Goal: Task Accomplishment & Management: Use online tool/utility

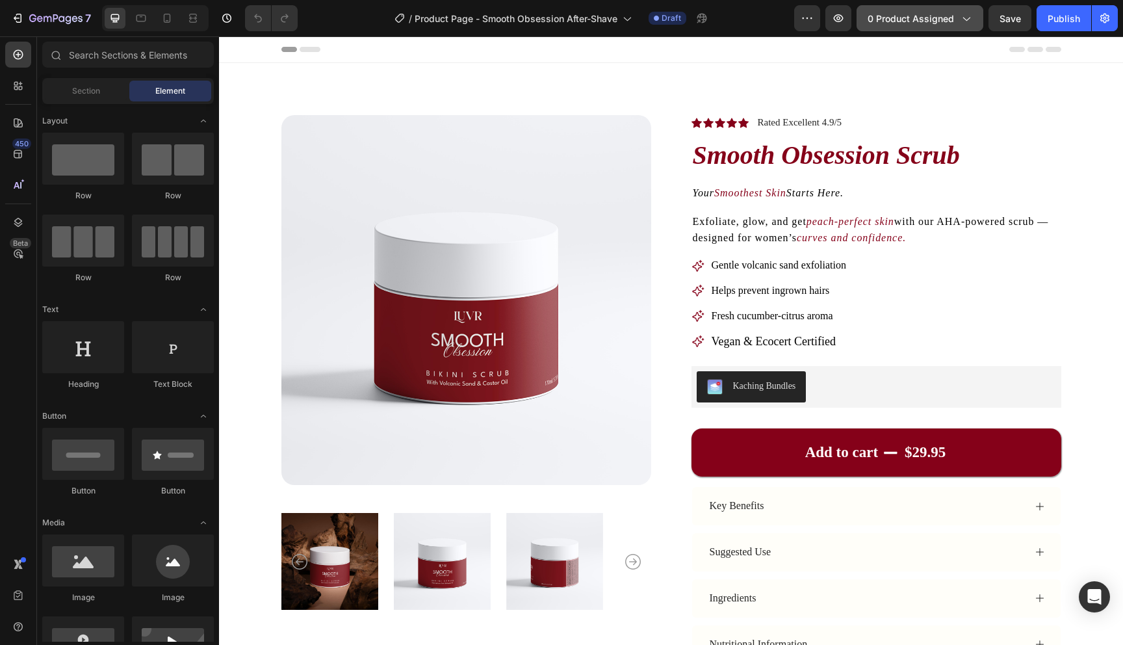
click at [899, 21] on span "0 product assigned" at bounding box center [911, 19] width 86 height 14
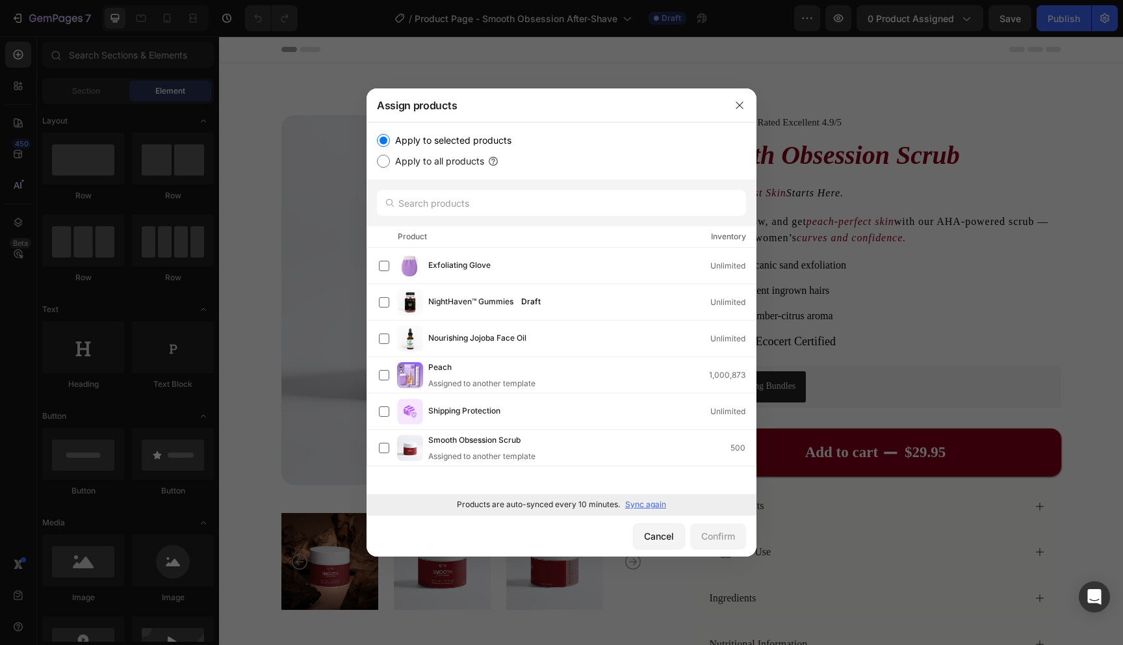
drag, startPoint x: 651, startPoint y: 507, endPoint x: 658, endPoint y: 521, distance: 15.4
click at [651, 507] on p "Sync again" at bounding box center [645, 504] width 41 height 12
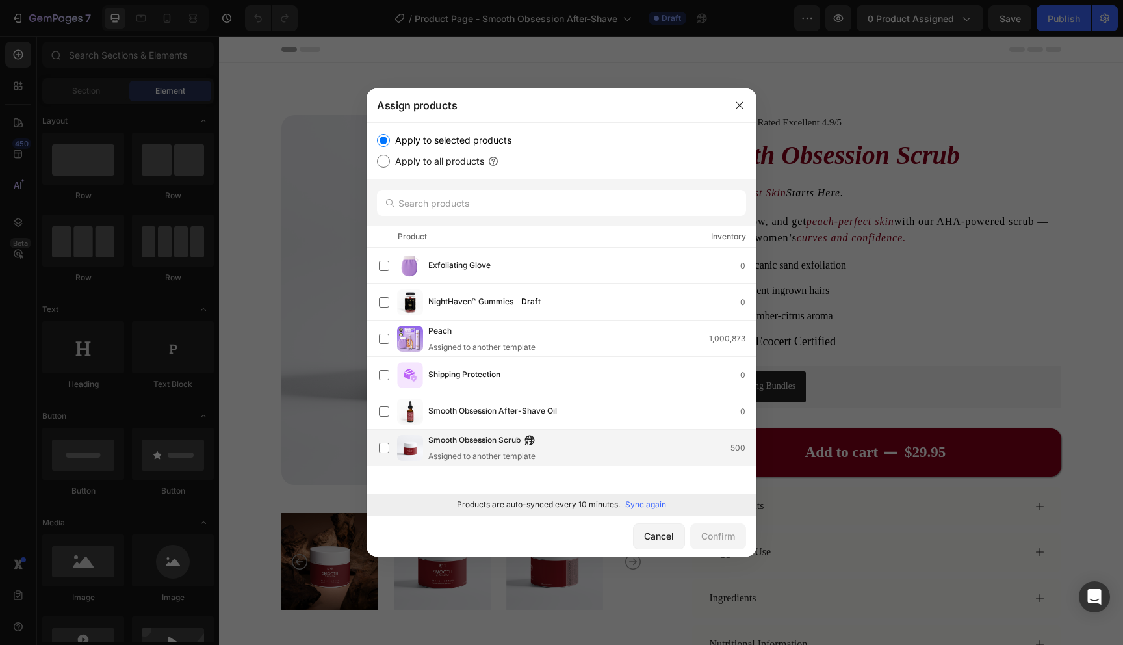
click at [477, 452] on div "Assigned to another template" at bounding box center [484, 456] width 113 height 12
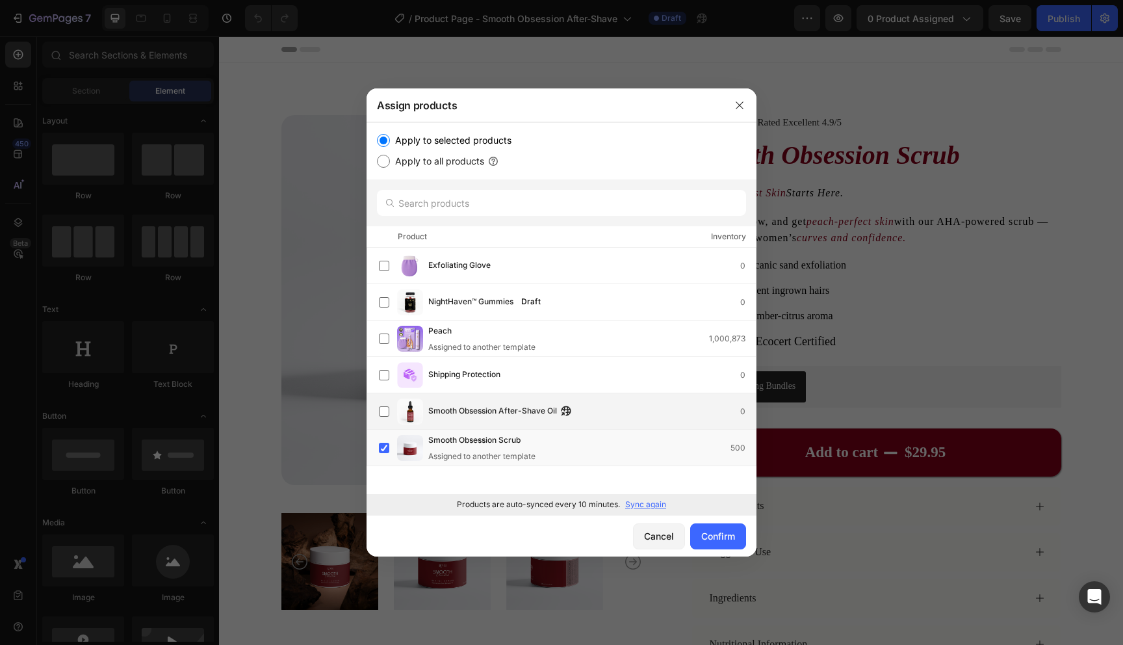
click at [595, 409] on div "Smooth Obsession After-Shave Oil 0" at bounding box center [592, 411] width 328 height 14
click at [632, 454] on div "Smooth Obsession Scrub Assigned to another template 500" at bounding box center [592, 447] width 328 height 29
click at [719, 537] on div "Confirm" at bounding box center [718, 536] width 34 height 14
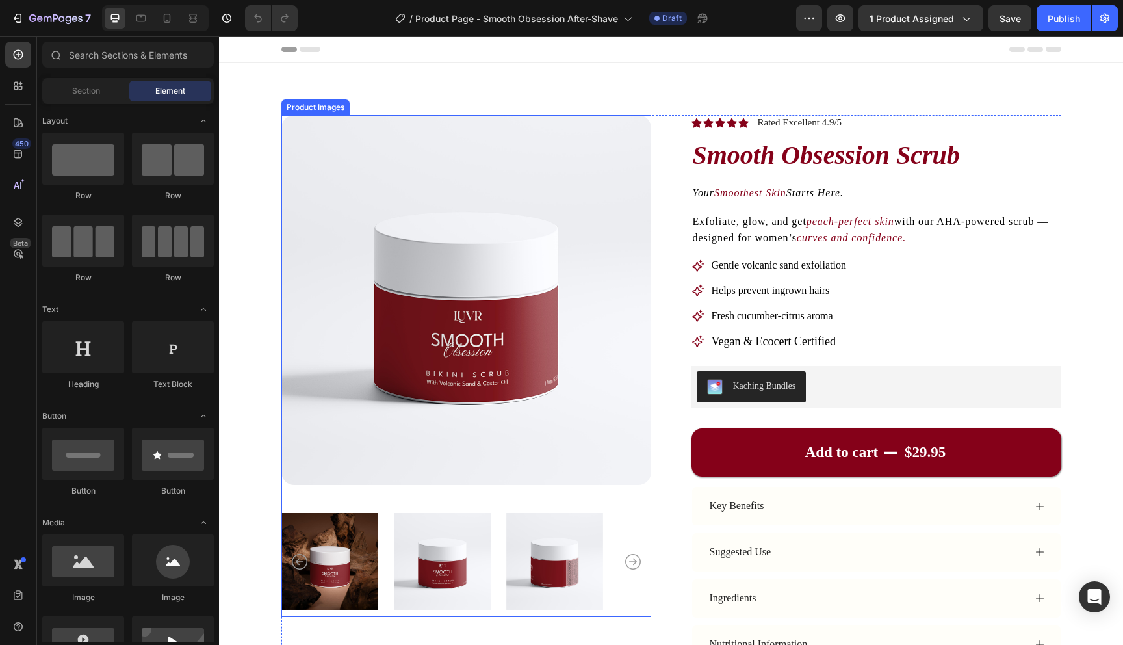
click at [549, 311] on img at bounding box center [466, 300] width 370 height 370
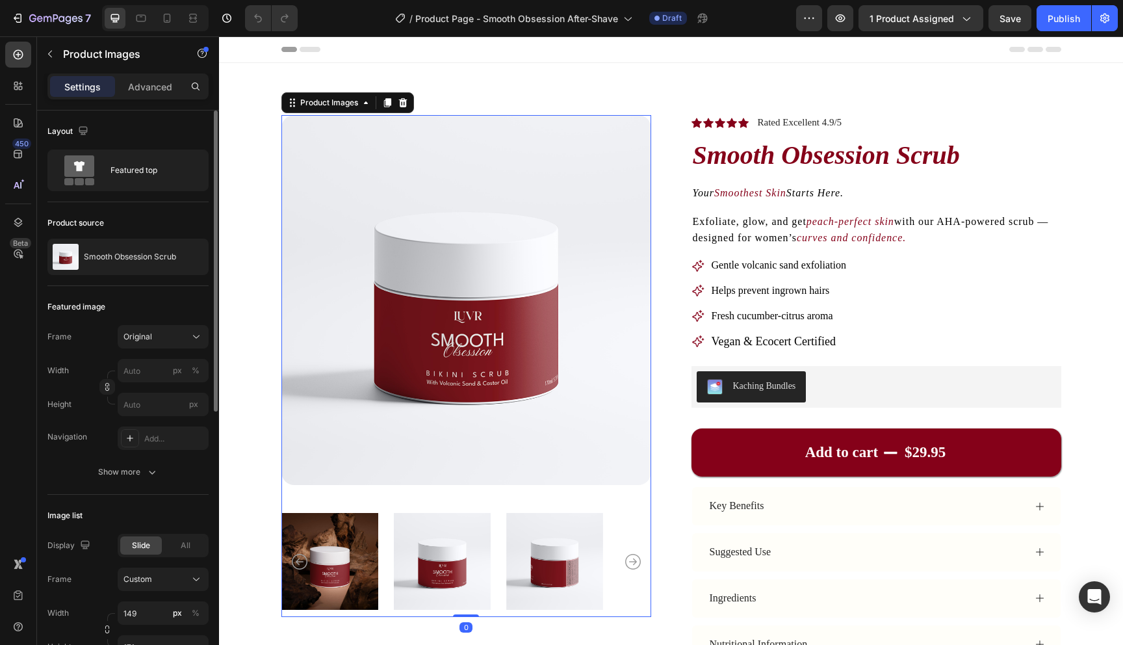
click at [131, 236] on div "Product source Smooth Obsession Scrub" at bounding box center [127, 244] width 161 height 84
click at [130, 254] on p "Smooth Obsession Scrub" at bounding box center [130, 256] width 92 height 9
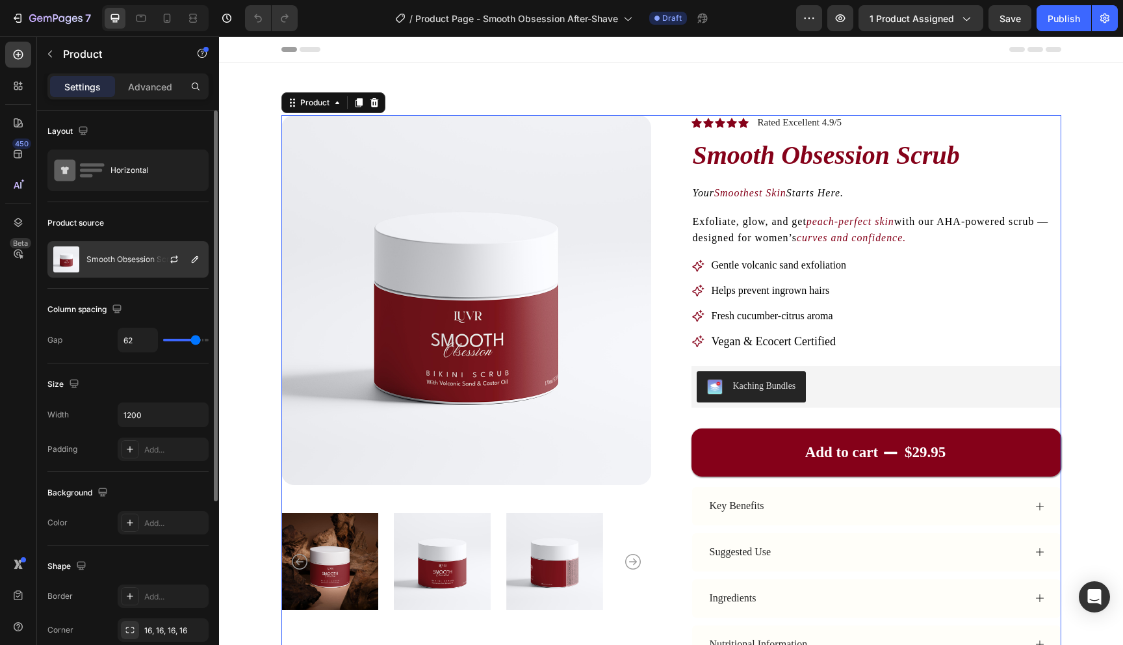
click at [129, 250] on div "Smooth Obsession Scrub" at bounding box center [127, 259] width 161 height 36
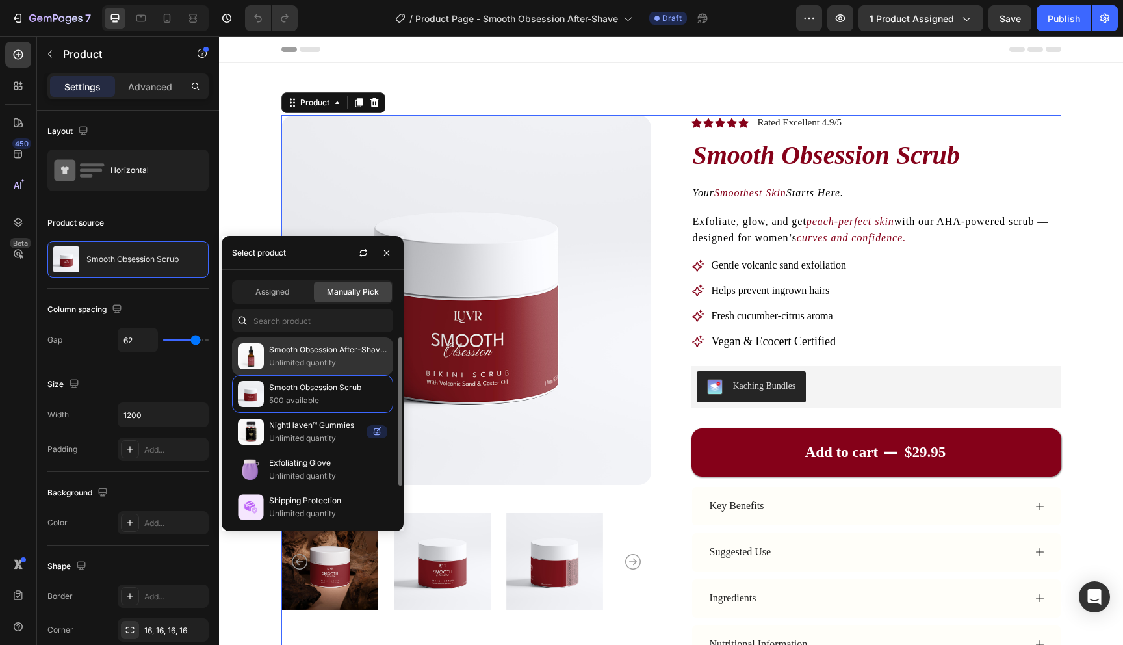
click at [280, 354] on p "Smooth Obsession After-Shave Oil" at bounding box center [328, 349] width 118 height 13
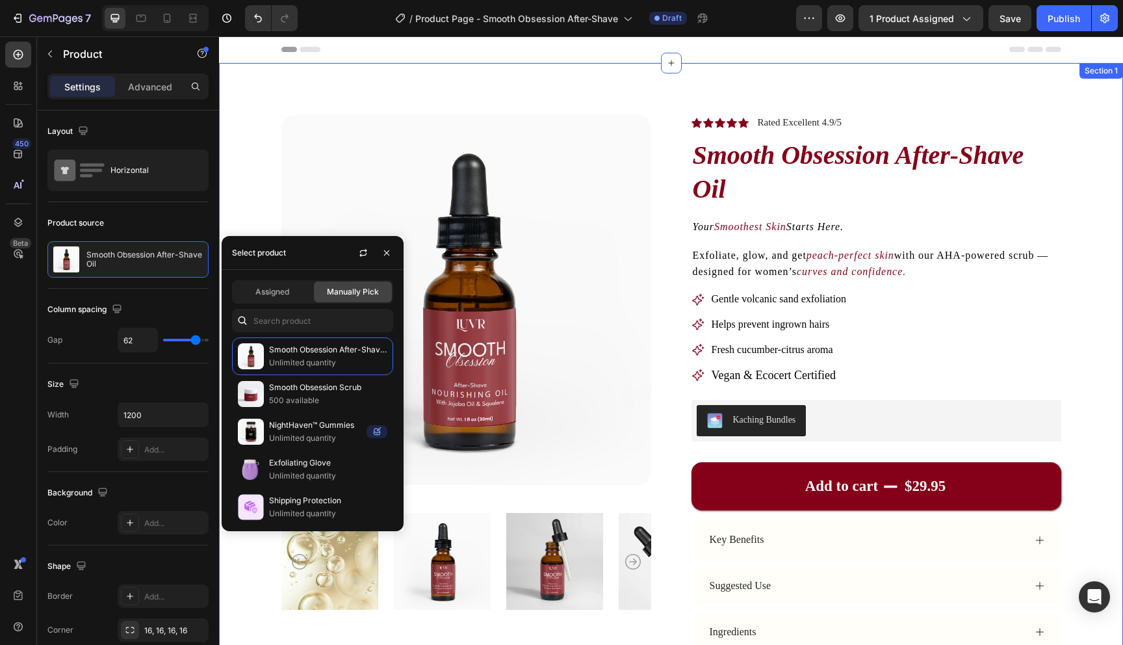
click at [1092, 231] on div "Product Images Icon Icon Icon Icon Icon Icon List Rated Excellent 4.9/5 Text Bl…" at bounding box center [671, 452] width 904 height 778
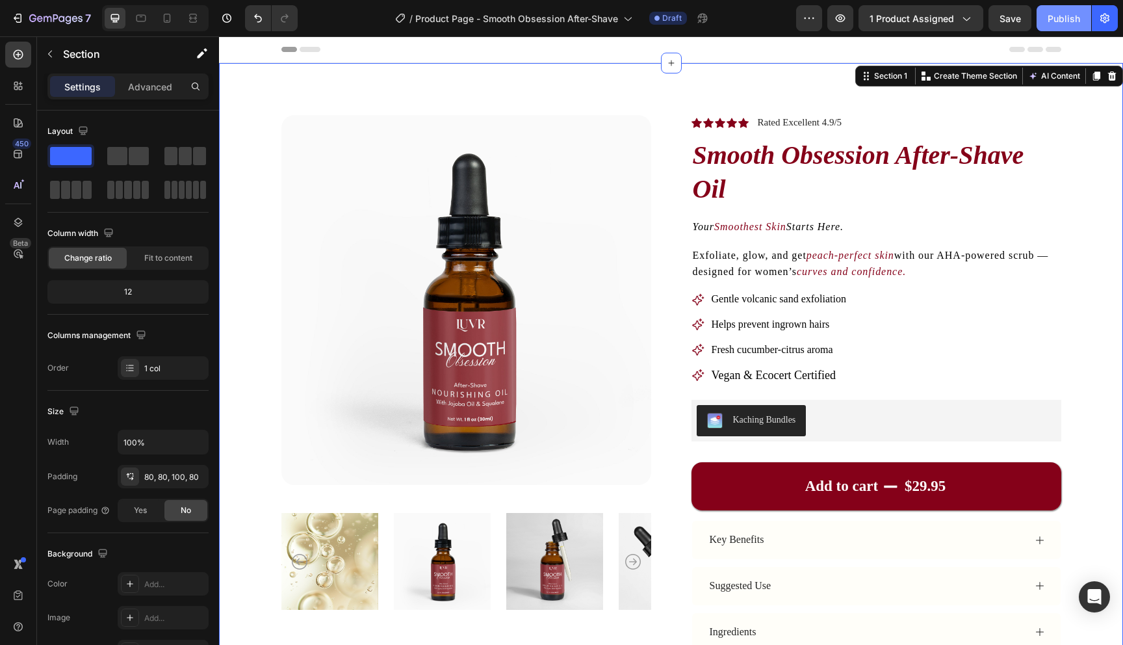
click at [1059, 28] on button "Publish" at bounding box center [1063, 18] width 55 height 26
click at [1101, 289] on div "Product Images Icon Icon Icon Icon Icon Icon List Rated Excellent 4.9/5 Text Bl…" at bounding box center [671, 452] width 904 height 778
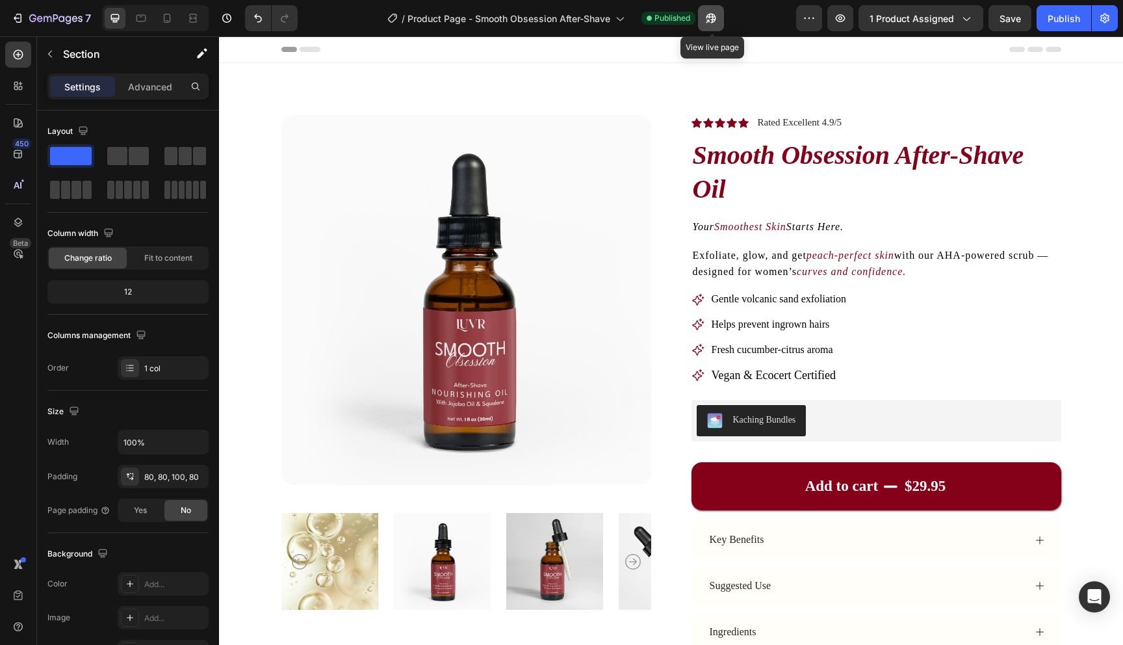
click at [715, 18] on icon "button" at bounding box center [710, 18] width 13 height 13
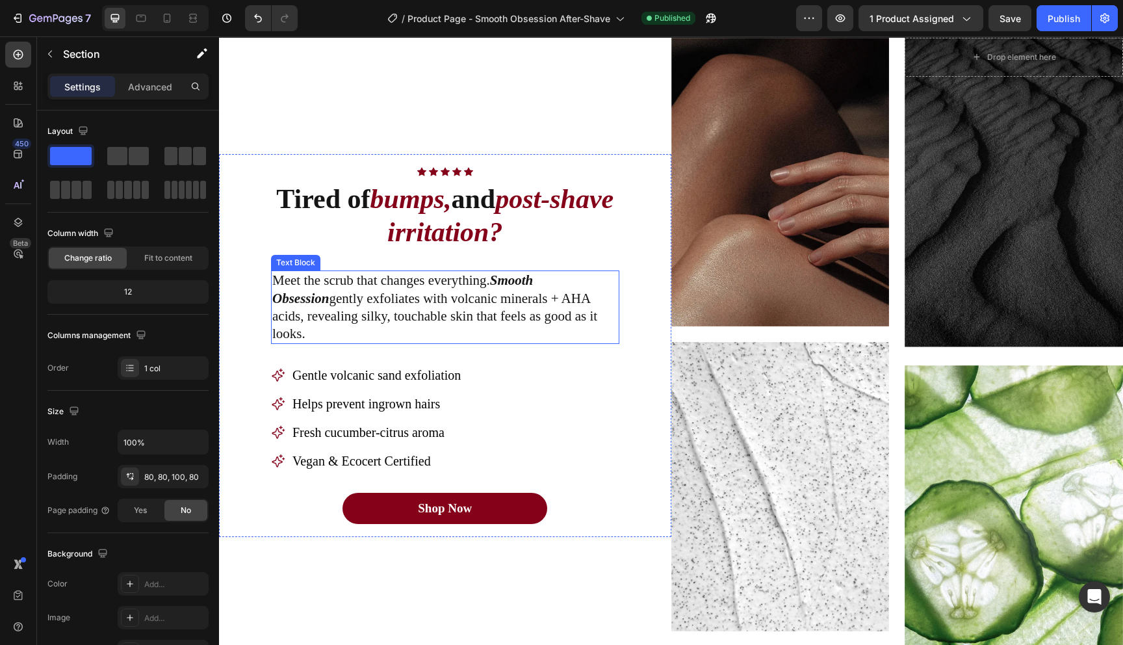
scroll to position [853, 0]
